Goal: Task Accomplishment & Management: Complete application form

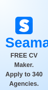
scroll to position [59, 0]
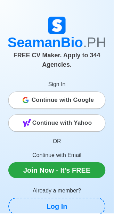
click at [75, 100] on span "Continue with Google" at bounding box center [63, 100] width 63 height 14
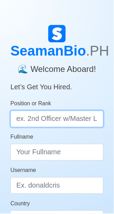
click at [46, 116] on input "Position or Rank" at bounding box center [56, 119] width 93 height 17
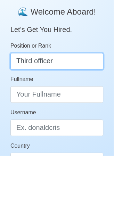
type input "Third officer"
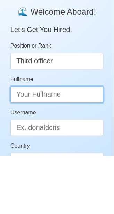
click at [69, 152] on input "Fullname" at bounding box center [56, 152] width 93 height 17
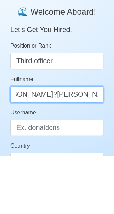
scroll to position [0, 22]
click at [28, 151] on input "SATORRE?CHARLTON MODESTO" at bounding box center [56, 152] width 93 height 17
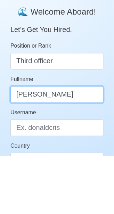
scroll to position [0, 18]
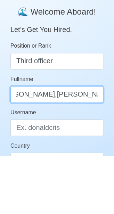
click at [97, 154] on input "SATORRE,CHARLTON MODESTO" at bounding box center [56, 152] width 93 height 17
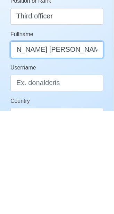
type input "SATORRE,CHARLTON MODESTO D."
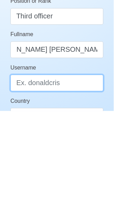
click at [76, 188] on input "Username" at bounding box center [56, 185] width 93 height 17
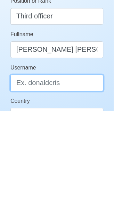
scroll to position [0, 0]
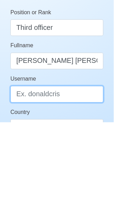
click at [69, 187] on input "Username" at bounding box center [56, 185] width 93 height 17
click at [70, 186] on input "Username" at bounding box center [56, 185] width 93 height 17
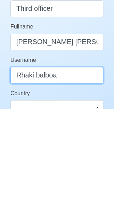
scroll to position [22, 0]
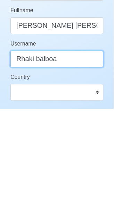
type input "Rhaki balboa"
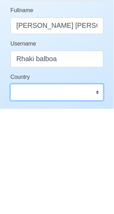
click at [97, 199] on select "Afghanistan Åland Islands Albania Algeria American Samoa Andorra Angola Anguill…" at bounding box center [56, 197] width 93 height 17
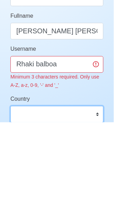
scroll to position [30, 0]
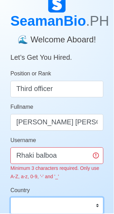
select select "PH"
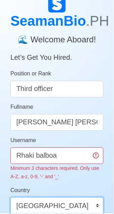
click at [10, 198] on select "Afghanistan Åland Islands Albania Algeria American Samoa Andorra Angola Anguill…" at bounding box center [56, 206] width 93 height 17
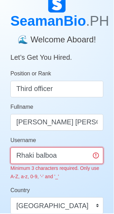
click at [37, 159] on input "Rhaki balboa" at bounding box center [56, 156] width 93 height 17
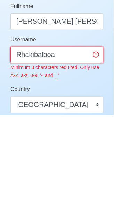
scroll to position [33, 0]
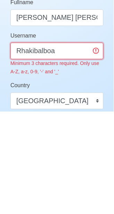
click at [68, 150] on input "Rhakibalboa" at bounding box center [56, 153] width 93 height 17
type input "Rhakibalboa01"
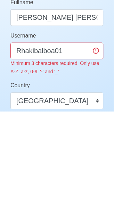
click at [82, 186] on div "Country Afghanistan Åland Islands Albania Algeria American Samoa Andorra Angola…" at bounding box center [56, 198] width 93 height 28
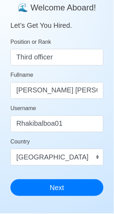
scroll to position [63, 0]
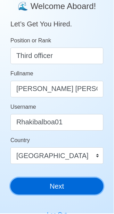
click at [64, 187] on button "Next" at bounding box center [56, 186] width 93 height 17
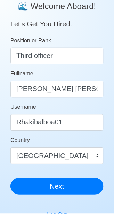
scroll to position [8, 0]
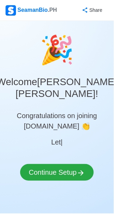
click at [74, 164] on div "🎉 Welcome SATORRE,CHARLTON MODESTO D. ! Congratulations on joining SeamanBio.PH…" at bounding box center [57, 113] width 114 height 168
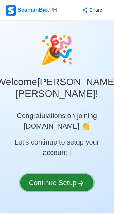
click at [67, 191] on button "Continue Setup" at bounding box center [57, 183] width 74 height 17
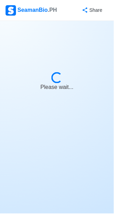
select select "Visible for Hiring"
select select "PH"
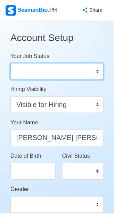
click at [96, 74] on select "Onboard Actively Looking for Job Not Looking for Job" at bounding box center [56, 71] width 93 height 17
select select "Actively Looking for Job"
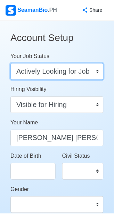
click at [10, 63] on select "Onboard Actively Looking for Job Not Looking for Job" at bounding box center [56, 71] width 93 height 17
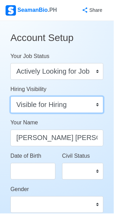
click at [97, 105] on select "Visible for Hiring Not Visible for Hiring" at bounding box center [56, 105] width 93 height 17
click at [10, 97] on select "Visible for Hiring Not Visible for Hiring" at bounding box center [56, 105] width 93 height 17
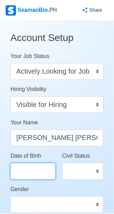
click at [38, 172] on input "Date of Birth" at bounding box center [32, 171] width 45 height 17
select select "****"
select select "*********"
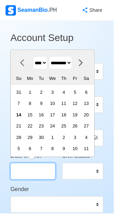
scroll to position [18, 0]
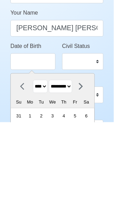
click at [42, 181] on select "**** **** **** **** **** **** **** **** **** **** **** **** **** **** **** ****…" at bounding box center [40, 179] width 15 height 14
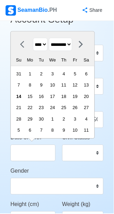
select select "****"
click at [33, 38] on select "**** **** **** **** **** **** **** **** **** **** **** **** **** **** **** ****…" at bounding box center [40, 45] width 15 height 14
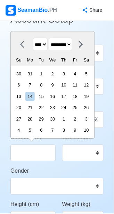
click at [72, 43] on select "******* ******** ***** ***** *** **** **** ****** ********* ******* ******** **…" at bounding box center [60, 45] width 23 height 14
select select "********"
click at [52, 38] on select "******* ******** ***** ***** *** **** **** ****** ********* ******* ******** **…" at bounding box center [60, 45] width 23 height 14
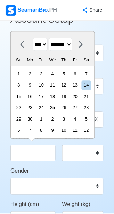
click at [46, 108] on div "24" at bounding box center [40, 107] width 9 height 9
type input "11/24/1981"
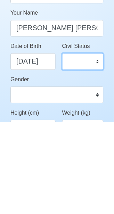
click at [96, 152] on select "Single Married Widowed Separated" at bounding box center [82, 153] width 41 height 17
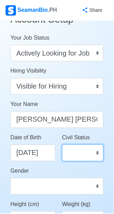
select select "Married"
click at [62, 145] on select "Single Married Widowed Separated" at bounding box center [82, 153] width 41 height 17
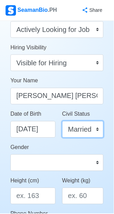
scroll to position [42, 0]
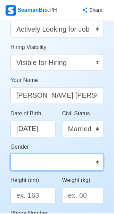
click at [98, 163] on select "Male Female" at bounding box center [56, 162] width 93 height 17
select select "Male"
click at [10, 154] on select "Male Female" at bounding box center [56, 162] width 93 height 17
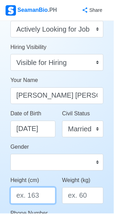
click at [45, 196] on input "Height (cm)" at bounding box center [32, 196] width 45 height 17
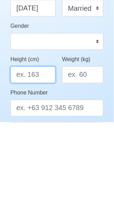
scroll to position [77, 0]
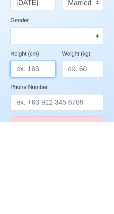
click at [48, 160] on input "Height (cm)" at bounding box center [32, 160] width 45 height 17
click at [50, 159] on input "Height (cm)" at bounding box center [32, 160] width 45 height 17
type input "1"
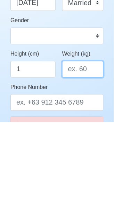
click at [91, 163] on input "Weight (kg)" at bounding box center [82, 160] width 41 height 17
type input "70"
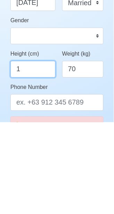
click at [35, 160] on input "1" at bounding box center [32, 160] width 45 height 17
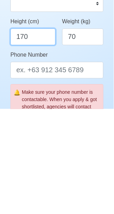
scroll to position [97, 0]
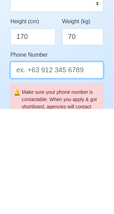
click at [92, 177] on input "Phone Number" at bounding box center [56, 175] width 93 height 17
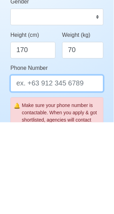
click at [89, 174] on input "Phone Number" at bounding box center [56, 175] width 93 height 17
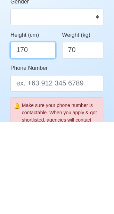
click at [35, 140] on input "170" at bounding box center [32, 141] width 45 height 17
type input "168"
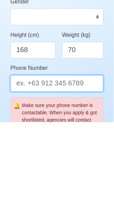
click at [91, 174] on input "Phone Number" at bounding box center [56, 175] width 93 height 17
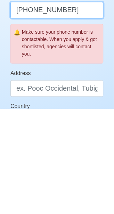
scroll to position [159, 0]
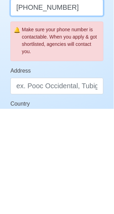
type input "+639567893894"
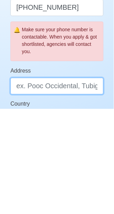
click at [95, 192] on input "Address" at bounding box center [56, 191] width 93 height 17
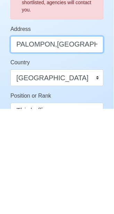
type input "PALOMPON,LEYTE"
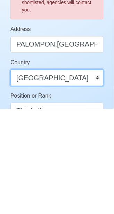
click at [97, 184] on select "Afghanistan Åland Islands Albania Algeria American Samoa Andorra Angola Anguill…" at bounding box center [56, 182] width 93 height 17
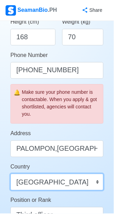
click at [10, 174] on select "Afghanistan Åland Islands Albania Algeria American Samoa Andorra Angola Anguill…" at bounding box center [56, 182] width 93 height 17
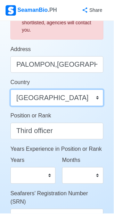
scroll to position [287, 0]
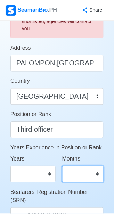
click at [95, 176] on select "0 1 2 3 4 5 6 7 8 9 10 11" at bounding box center [82, 174] width 41 height 17
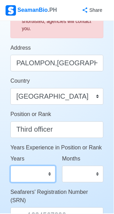
click at [47, 174] on select "0 1 2 3 4 5 6 7 8 9 10 11 12 13 14 15 16 17 18 19 20 21 22 23 24 25 26 27 28 29…" at bounding box center [32, 174] width 45 height 17
select select "2"
click at [10, 166] on select "0 1 2 3 4 5 6 7 8 9 10 11 12 13 14 15 16 17 18 19 20 21 22 23 24 25 26 27 28 29…" at bounding box center [32, 174] width 45 height 17
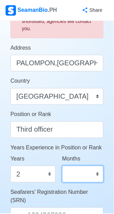
click at [93, 174] on select "0 1 2 3 4 5 6 7 8 9 10 11" at bounding box center [82, 174] width 41 height 17
select select "9"
click at [62, 166] on select "0 1 2 3 4 5 6 7 8 9 10 11" at bounding box center [82, 174] width 41 height 17
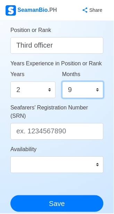
scroll to position [384, 0]
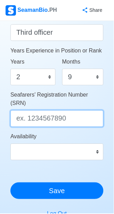
click at [74, 110] on input "Seafarers' Registration Number (SRN)" at bounding box center [56, 118] width 93 height 17
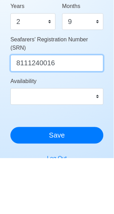
type input "8111240016"
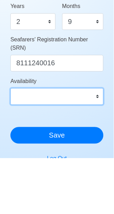
click at [97, 144] on select "Immediate Oct 2025 Nov 2025 Dec 2025 Jan 2026 Feb 2026 Mar 2026 Apr 2026 May 20…" at bounding box center [56, 152] width 93 height 17
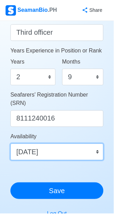
click at [10, 144] on select "Immediate Oct 2025 Nov 2025 Dec 2025 Jan 2026 Feb 2026 Mar 2026 Apr 2026 May 20…" at bounding box center [56, 152] width 93 height 17
click at [99, 144] on select "Immediate Oct 2025 Nov 2025 Dec 2025 Jan 2026 Feb 2026 Mar 2026 Apr 2026 May 20…" at bounding box center [56, 152] width 93 height 17
select select "4102416000000"
click at [10, 144] on select "Immediate Oct 2025 Nov 2025 Dec 2025 Jan 2026 Feb 2026 Mar 2026 Apr 2026 May 20…" at bounding box center [56, 152] width 93 height 17
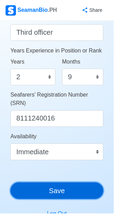
click at [68, 184] on button "Save" at bounding box center [56, 191] width 93 height 17
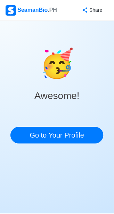
scroll to position [0, 0]
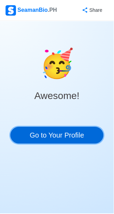
click at [66, 136] on link "Go to Your Profile" at bounding box center [56, 135] width 93 height 17
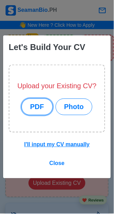
click at [40, 106] on button "PDF" at bounding box center [37, 107] width 31 height 17
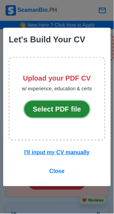
click at [67, 112] on button "Select PDF file" at bounding box center [57, 109] width 66 height 17
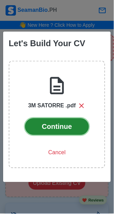
click at [51, 130] on button "Continue" at bounding box center [57, 126] width 64 height 17
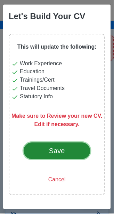
click at [47, 147] on div "Save" at bounding box center [57, 151] width 33 height 10
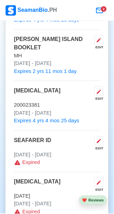
scroll to position [902, 0]
click at [101, 139] on icon at bounding box center [99, 142] width 6 height 6
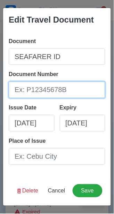
click at [75, 90] on input "Document Number" at bounding box center [57, 90] width 97 height 17
click at [50, 90] on input "Document Number" at bounding box center [57, 90] width 97 height 17
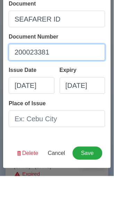
type input "200023381"
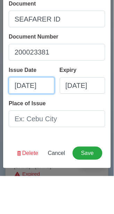
click at [48, 123] on input "09/14/2025" at bounding box center [32, 123] width 46 height 17
select select "****"
select select "*********"
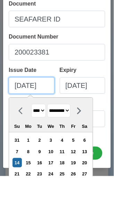
type input "09/14/5"
select select "****"
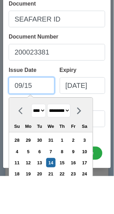
type input "09/5"
select select "****"
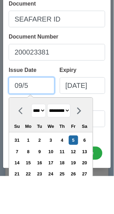
type input "095"
select select "****"
select select "*******"
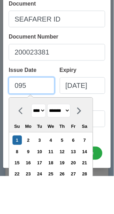
type input "05"
select select "****"
select select "***"
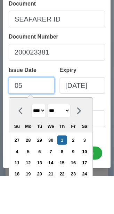
click at [36, 123] on input "05" at bounding box center [32, 123] width 46 height 17
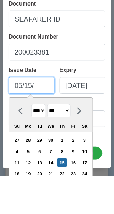
type input "05/15/2"
select select "****"
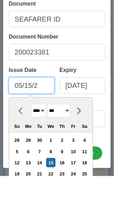
type input "05/15/25"
select select "****"
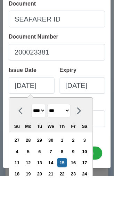
type input "05/15/2025"
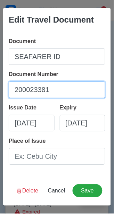
click at [99, 86] on input "200023381" at bounding box center [57, 90] width 97 height 17
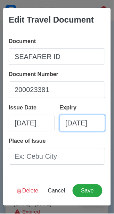
click at [98, 127] on input "09/14/2025" at bounding box center [83, 123] width 46 height 17
select select "****"
select select "*********"
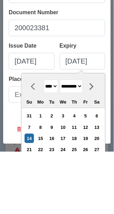
click at [55, 148] on select "**** **** **** **** **** **** **** **** **** **** **** **** **** **** **** ****…" at bounding box center [50, 149] width 15 height 14
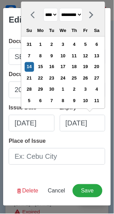
select select "****"
click at [43, 8] on select "**** **** **** **** **** **** **** **** **** **** **** **** **** **** **** ****…" at bounding box center [50, 15] width 15 height 14
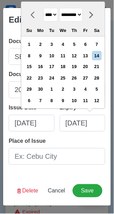
click at [80, 17] on select "******* ******** ***** ***** *** **** **** ****** ********* ******* ******** **…" at bounding box center [70, 15] width 23 height 14
select select "***"
click at [59, 8] on select "******* ******** ***** ***** *** **** **** ****** ********* ******* ******** **…" at bounding box center [70, 15] width 23 height 14
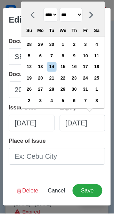
click at [60, 67] on div "15" at bounding box center [62, 66] width 9 height 9
type input "05/15/2030"
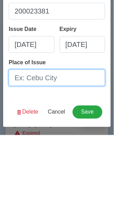
click at [66, 156] on input "Place of Issue" at bounding box center [57, 156] width 97 height 17
click at [73, 155] on input "Place of Issue" at bounding box center [57, 156] width 97 height 17
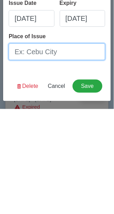
click at [63, 155] on input "Place of Issue" at bounding box center [57, 156] width 97 height 17
click at [20, 158] on input "Place of Issue" at bounding box center [57, 156] width 97 height 17
click at [73, 154] on input "Place of Issue" at bounding box center [57, 156] width 97 height 17
type input "Tacloban"
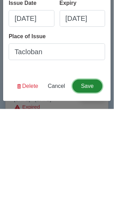
click at [91, 191] on button "Save" at bounding box center [88, 190] width 30 height 13
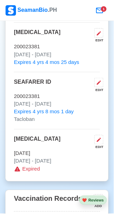
scroll to position [962, 0]
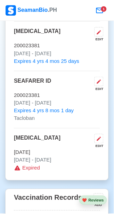
click at [101, 136] on icon at bounding box center [99, 139] width 6 height 6
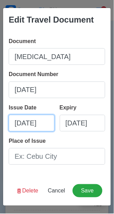
click at [47, 132] on input "06/15/2020" at bounding box center [32, 123] width 46 height 17
select select "****"
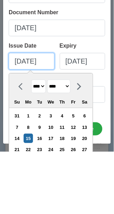
click at [23, 123] on input "06/15/2020" at bounding box center [32, 123] width 46 height 17
type input "09/15/2020"
select select "*********"
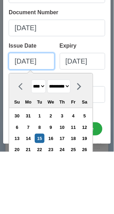
type input "09/15/2020"
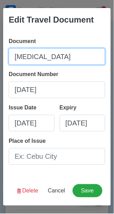
click at [97, 59] on input "[MEDICAL_DATA]" at bounding box center [57, 56] width 97 height 17
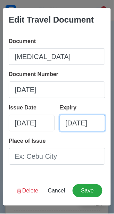
click at [98, 123] on input "06/15/2025" at bounding box center [83, 123] width 46 height 17
select select "****"
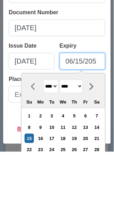
type input "06/15/2035"
select select "****"
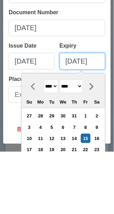
click at [99, 122] on input "06/15/2035" at bounding box center [83, 123] width 46 height 17
type input "06/15/20"
select select "****"
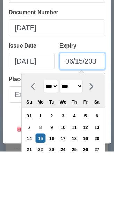
type input "06/15/2035"
select select "****"
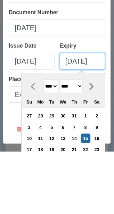
scroll to position [0, 3]
type input "06/15/2035"
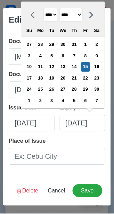
scroll to position [0, 0]
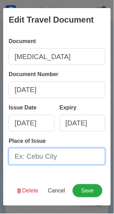
click at [74, 159] on input "Place of Issue" at bounding box center [57, 156] width 97 height 17
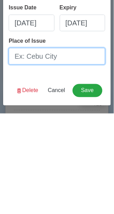
scroll to position [962, 0]
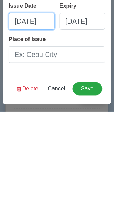
click at [54, 119] on input "09/15/2020" at bounding box center [32, 123] width 46 height 17
select select "****"
select select "*********"
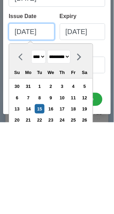
click at [52, 123] on input "09/15/2020" at bounding box center [32, 123] width 46 height 17
click at [35, 124] on input "09/15/2020" at bounding box center [32, 123] width 46 height 17
click at [48, 123] on input "09/15/2020" at bounding box center [32, 123] width 46 height 17
type input "09/15/2025"
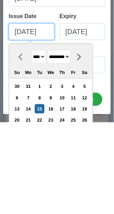
select select "****"
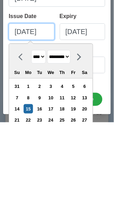
scroll to position [0, 3]
type input "09/15/2025"
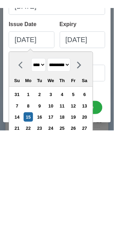
scroll to position [0, 0]
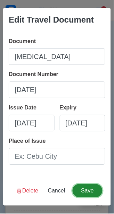
click at [93, 198] on button "Save" at bounding box center [88, 190] width 30 height 13
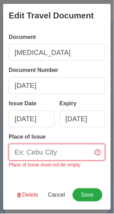
click at [64, 160] on input "Place of Issue" at bounding box center [57, 152] width 97 height 17
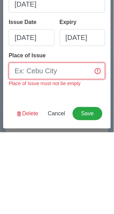
scroll to position [962, 0]
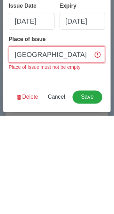
type input "CEBU CITY"
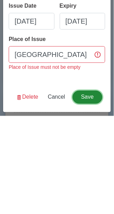
click at [92, 196] on button "Save" at bounding box center [88, 195] width 30 height 13
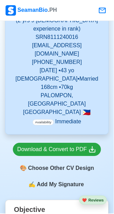
scroll to position [0, 0]
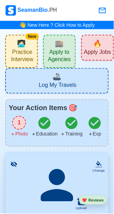
click at [60, 51] on span "Apply to Agencies" at bounding box center [59, 57] width 28 height 16
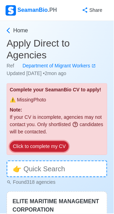
click at [51, 146] on button "Click to complete my CV" at bounding box center [39, 146] width 59 height 11
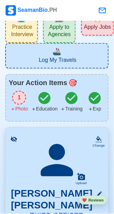
scroll to position [26, 0]
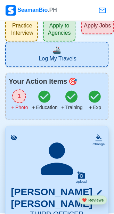
click at [19, 96] on div "1" at bounding box center [19, 97] width 14 height 14
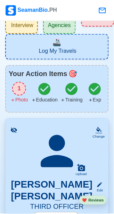
scroll to position [42, 0]
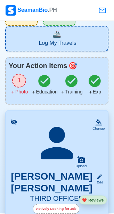
click at [19, 82] on div "1" at bounding box center [19, 81] width 14 height 14
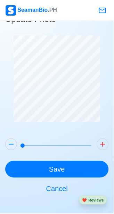
scroll to position [23, 0]
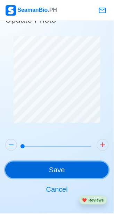
click at [77, 171] on button "Save" at bounding box center [56, 170] width 103 height 17
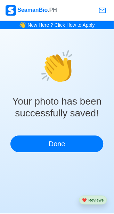
scroll to position [15, 0]
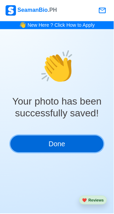
click at [72, 136] on button "Done" at bounding box center [56, 144] width 93 height 17
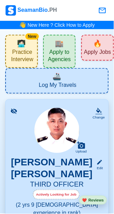
click at [60, 55] on span "Apply to Agencies" at bounding box center [59, 57] width 28 height 16
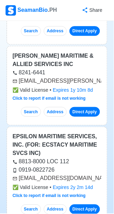
scroll to position [221, 0]
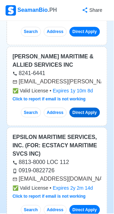
click at [86, 108] on link "Direct Apply" at bounding box center [84, 113] width 31 height 10
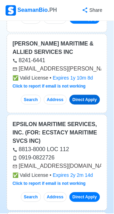
scroll to position [235, 0]
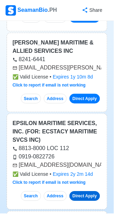
click at [85, 191] on link "Direct Apply" at bounding box center [84, 196] width 31 height 10
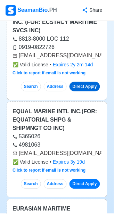
scroll to position [346, 0]
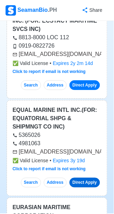
click at [89, 178] on link "Direct Apply" at bounding box center [84, 183] width 31 height 10
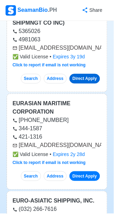
scroll to position [451, 0]
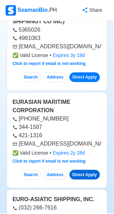
click at [89, 170] on link "Direct Apply" at bounding box center [84, 175] width 31 height 10
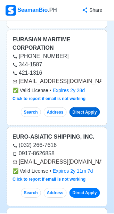
scroll to position [517, 0]
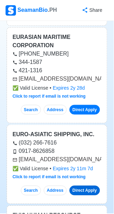
click at [87, 186] on link "Direct Apply" at bounding box center [84, 191] width 31 height 10
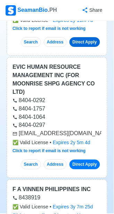
scroll to position [666, 0]
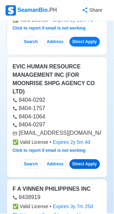
click at [89, 159] on link "Direct Apply" at bounding box center [84, 164] width 31 height 10
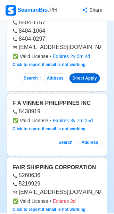
scroll to position [746, 0]
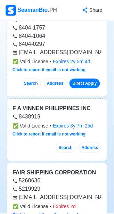
click at [94, 143] on button "Address" at bounding box center [89, 148] width 23 height 10
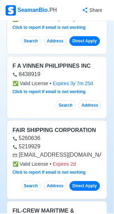
scroll to position [789, 0]
click at [88, 181] on link "Direct Apply" at bounding box center [84, 186] width 31 height 10
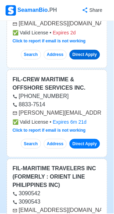
scroll to position [921, 0]
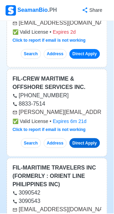
click at [88, 139] on link "Direct Apply" at bounding box center [84, 144] width 31 height 10
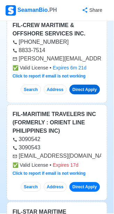
scroll to position [975, 0]
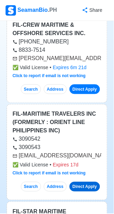
click at [85, 182] on link "Direct Apply" at bounding box center [84, 187] width 31 height 10
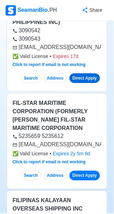
scroll to position [1086, 0]
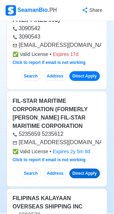
click at [84, 169] on link "Direct Apply" at bounding box center [84, 174] width 31 height 10
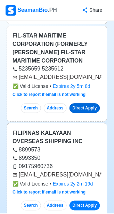
scroll to position [1154, 0]
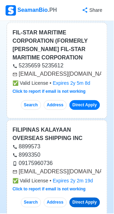
click at [85, 198] on link "Direct Apply" at bounding box center [84, 203] width 31 height 10
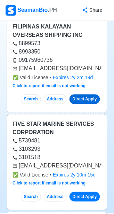
scroll to position [1262, 0]
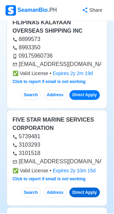
click at [85, 188] on link "Direct Apply" at bounding box center [84, 193] width 31 height 10
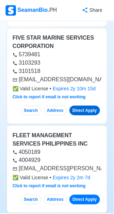
scroll to position [1347, 0]
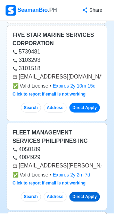
click at [88, 192] on link "Direct Apply" at bounding box center [84, 197] width 31 height 10
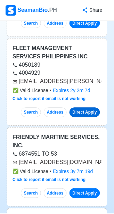
scroll to position [1433, 0]
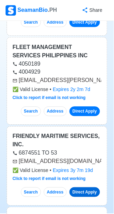
click at [86, 188] on link "Direct Apply" at bounding box center [84, 193] width 31 height 10
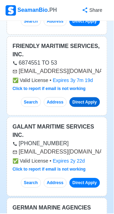
scroll to position [1523, 0]
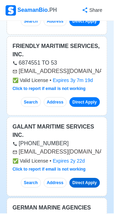
click at [84, 178] on link "Direct Apply" at bounding box center [84, 183] width 31 height 10
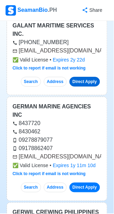
scroll to position [1628, 0]
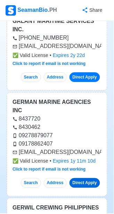
click at [86, 179] on link "Direct Apply" at bounding box center [84, 184] width 31 height 10
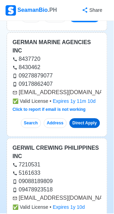
scroll to position [1689, 0]
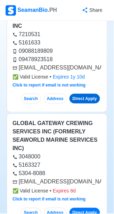
scroll to position [1820, 0]
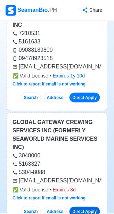
click at [91, 207] on link "Direct Apply" at bounding box center [84, 212] width 31 height 10
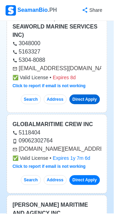
scroll to position [1934, 0]
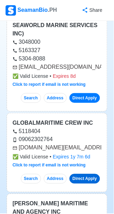
click at [83, 174] on link "Direct Apply" at bounding box center [84, 179] width 31 height 10
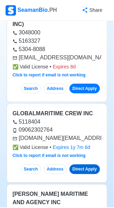
scroll to position [1952, 0]
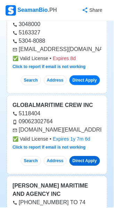
click at [86, 156] on link "Direct Apply" at bounding box center [84, 161] width 31 height 10
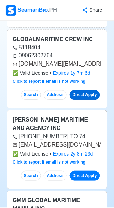
scroll to position [2019, 0]
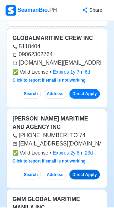
click at [88, 170] on link "Direct Apply" at bounding box center [84, 175] width 31 height 10
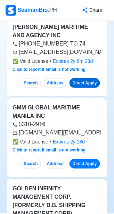
scroll to position [2112, 0]
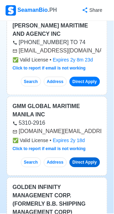
click at [87, 158] on link "Direct Apply" at bounding box center [84, 163] width 31 height 10
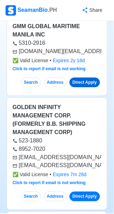
scroll to position [2193, 0]
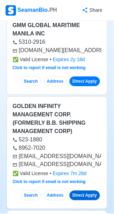
click at [88, 191] on link "Direct Apply" at bounding box center [84, 196] width 31 height 10
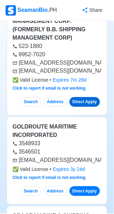
scroll to position [2293, 0]
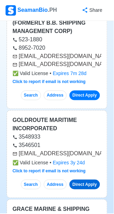
click at [86, 180] on link "Direct Apply" at bounding box center [84, 185] width 31 height 10
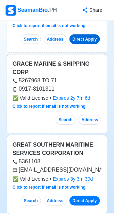
scroll to position [2440, 0]
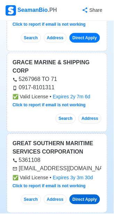
click at [83, 195] on link "Direct Apply" at bounding box center [84, 200] width 31 height 10
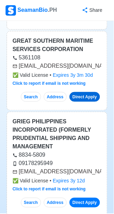
scroll to position [2544, 0]
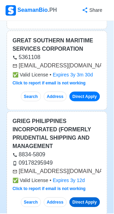
click at [88, 198] on link "Direct Apply" at bounding box center [84, 203] width 31 height 10
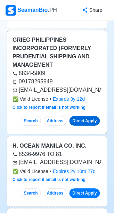
scroll to position [2625, 0]
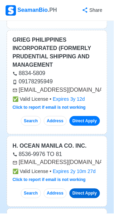
click at [89, 189] on link "Direct Apply" at bounding box center [84, 194] width 31 height 10
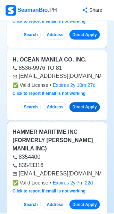
scroll to position [2712, 0]
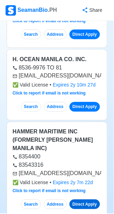
click at [89, 200] on link "Direct Apply" at bounding box center [84, 205] width 31 height 10
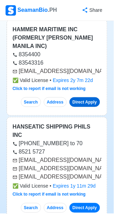
scroll to position [2814, 0]
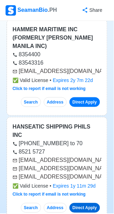
click at [91, 203] on link "Direct Apply" at bounding box center [84, 208] width 31 height 10
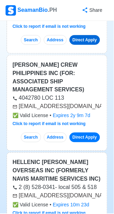
scroll to position [2984, 0]
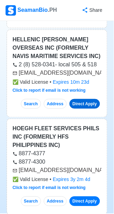
scroll to position [3105, 0]
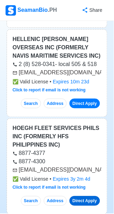
click at [88, 196] on link "Direct Apply" at bounding box center [84, 201] width 31 height 10
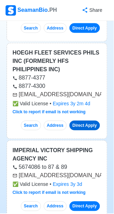
scroll to position [3182, 0]
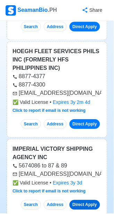
click at [89, 200] on link "Direct Apply" at bounding box center [84, 205] width 31 height 10
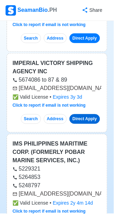
scroll to position [3268, 0]
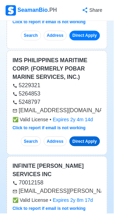
scroll to position [3353, 0]
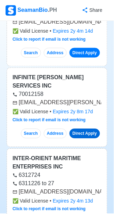
scroll to position [3441, 0]
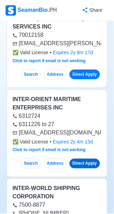
scroll to position [3500, 0]
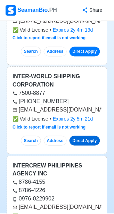
scroll to position [3612, 0]
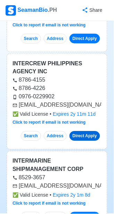
scroll to position [3715, 0]
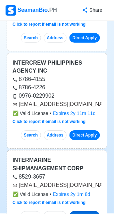
click at [88, 211] on link "Direct Apply" at bounding box center [84, 216] width 31 height 10
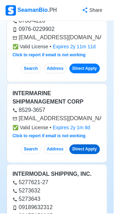
scroll to position [3782, 0]
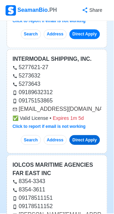
scroll to position [3897, 0]
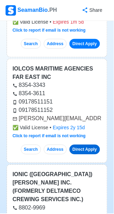
scroll to position [3996, 0]
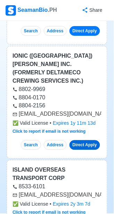
scroll to position [4115, 0]
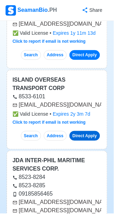
scroll to position [4203, 0]
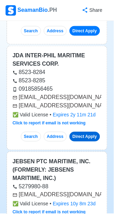
scroll to position [4309, 0]
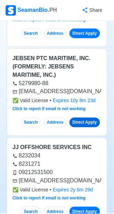
scroll to position [4412, 0]
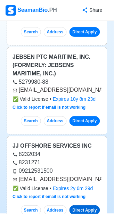
click at [89, 206] on link "Direct Apply" at bounding box center [84, 211] width 31 height 10
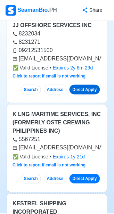
scroll to position [4533, 0]
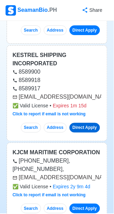
scroll to position [4684, 0]
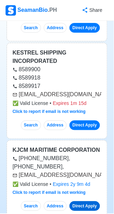
click at [90, 201] on link "Direct Apply" at bounding box center [84, 206] width 31 height 10
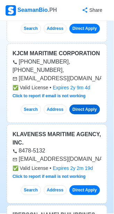
scroll to position [4781, 0]
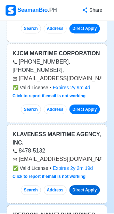
click at [85, 186] on link "Direct Apply" at bounding box center [84, 191] width 31 height 10
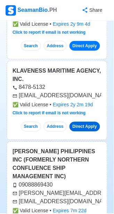
scroll to position [4847, 0]
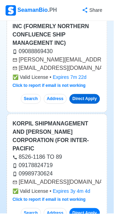
scroll to position [4979, 0]
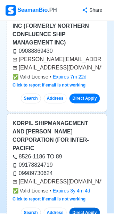
click at [90, 208] on link "Direct Apply" at bounding box center [84, 213] width 31 height 10
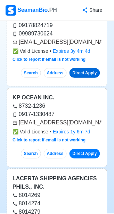
scroll to position [5119, 0]
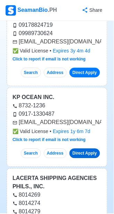
click at [87, 149] on link "Direct Apply" at bounding box center [84, 154] width 31 height 10
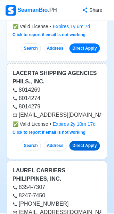
scroll to position [5224, 0]
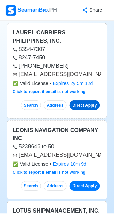
scroll to position [5364, 0]
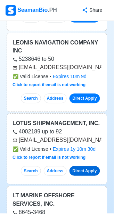
scroll to position [5451, 0]
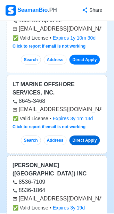
scroll to position [5562, 0]
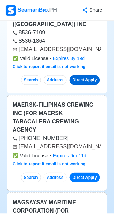
scroll to position [5711, 0]
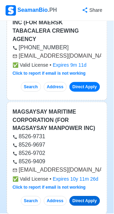
scroll to position [5804, 0]
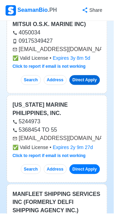
scroll to position [6021, 0]
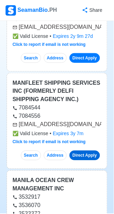
scroll to position [6134, 0]
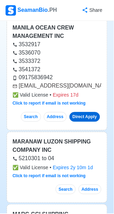
scroll to position [6286, 0]
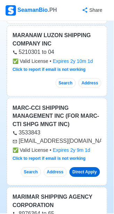
scroll to position [6392, 0]
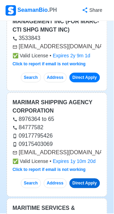
scroll to position [6487, 0]
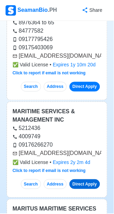
scroll to position [6584, 0]
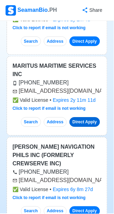
scroll to position [6726, 0]
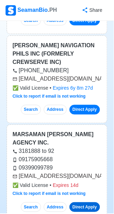
scroll to position [6832, 0]
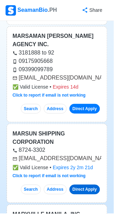
scroll to position [6927, 0]
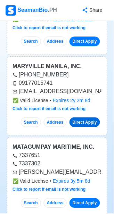
scroll to position [7075, 0]
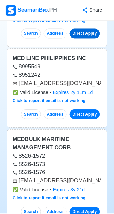
scroll to position [7337, 0]
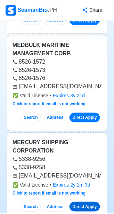
scroll to position [7428, 0]
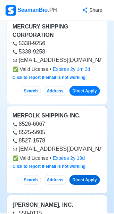
scroll to position [7544, 0]
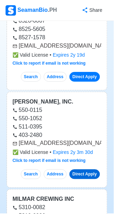
scroll to position [7647, 0]
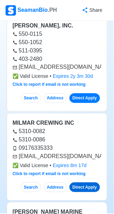
scroll to position [7724, 0]
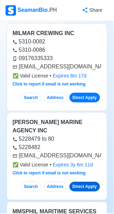
scroll to position [7815, 0]
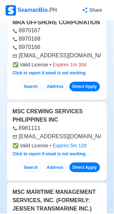
scroll to position [8190, 0]
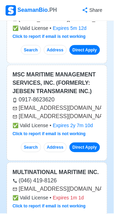
scroll to position [8308, 0]
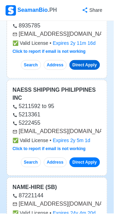
scroll to position [8552, 0]
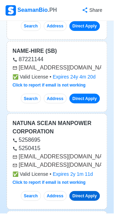
scroll to position [8688, 0]
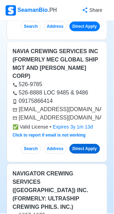
scroll to position [8858, 0]
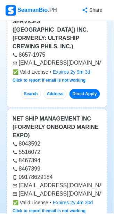
scroll to position [9019, 0]
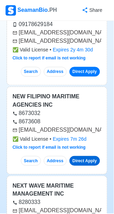
scroll to position [9172, 0]
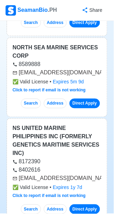
scroll to position [9999, 0]
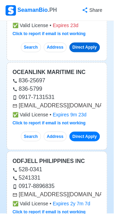
scroll to position [10342, 0]
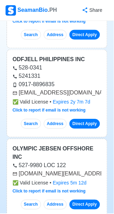
scroll to position [10445, 0]
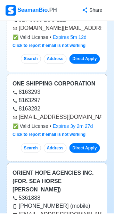
scroll to position [10590, 0]
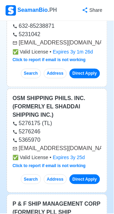
scroll to position [11162, 0]
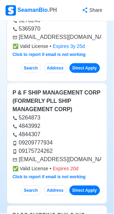
scroll to position [11275, 0]
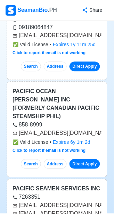
scroll to position [11617, 0]
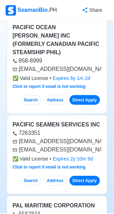
scroll to position [11702, 0]
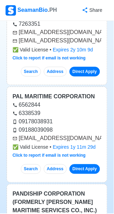
scroll to position [11790, 0]
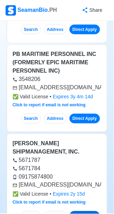
scroll to position [12037, 0]
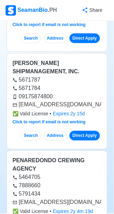
scroll to position [12117, 0]
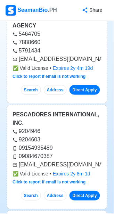
scroll to position [12262, 0]
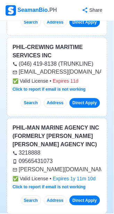
scroll to position [12436, 0]
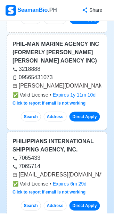
scroll to position [12519, 0]
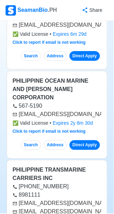
scroll to position [12668, 0]
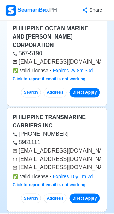
scroll to position [12724, 0]
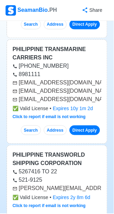
scroll to position [12790, 0]
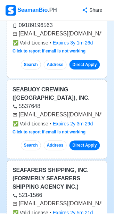
scroll to position [15076, 0]
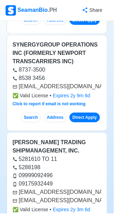
scroll to position [17911, 0]
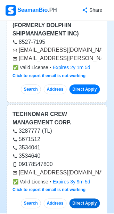
scroll to position [18343, 0]
